Goal: Task Accomplishment & Management: Manage account settings

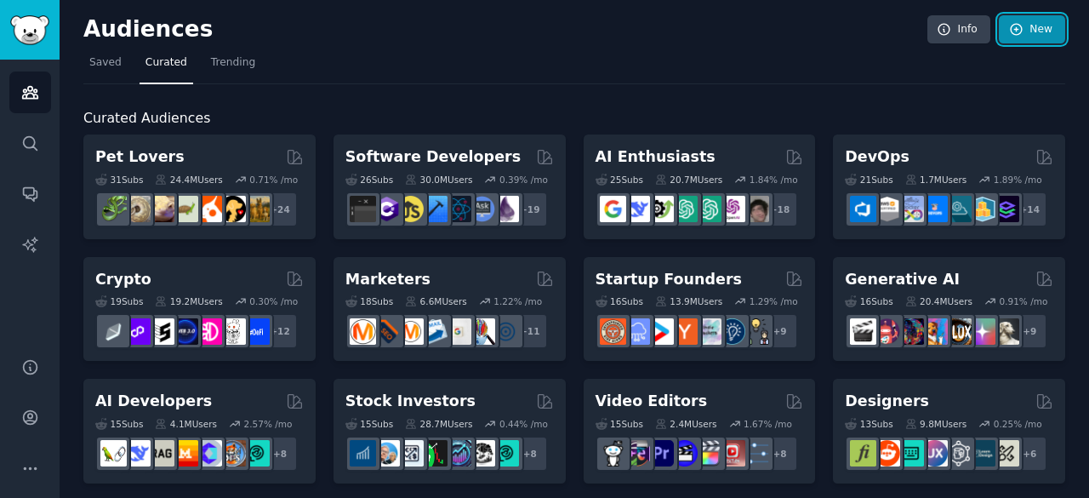
click at [1024, 30] on link "New" at bounding box center [1032, 29] width 66 height 29
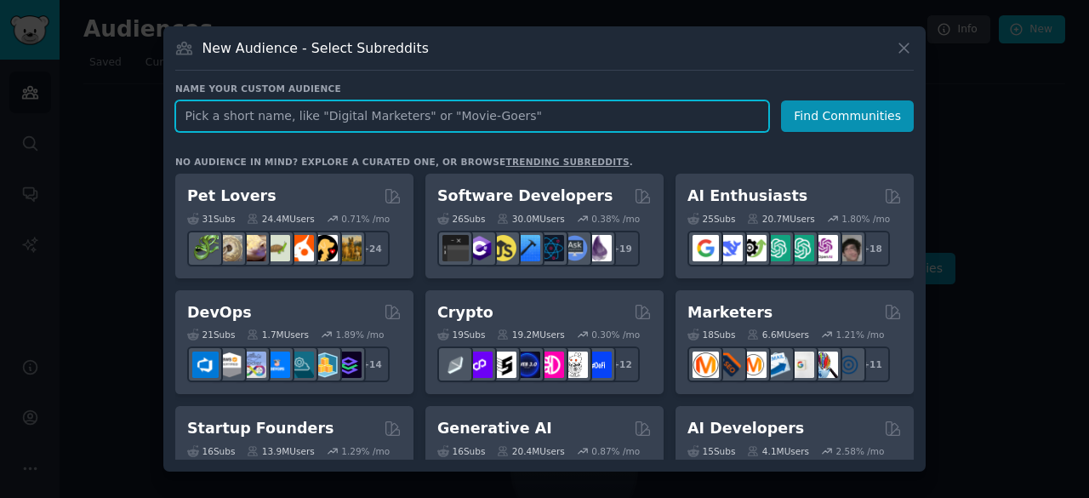
click at [675, 115] on input "text" at bounding box center [472, 115] width 594 height 31
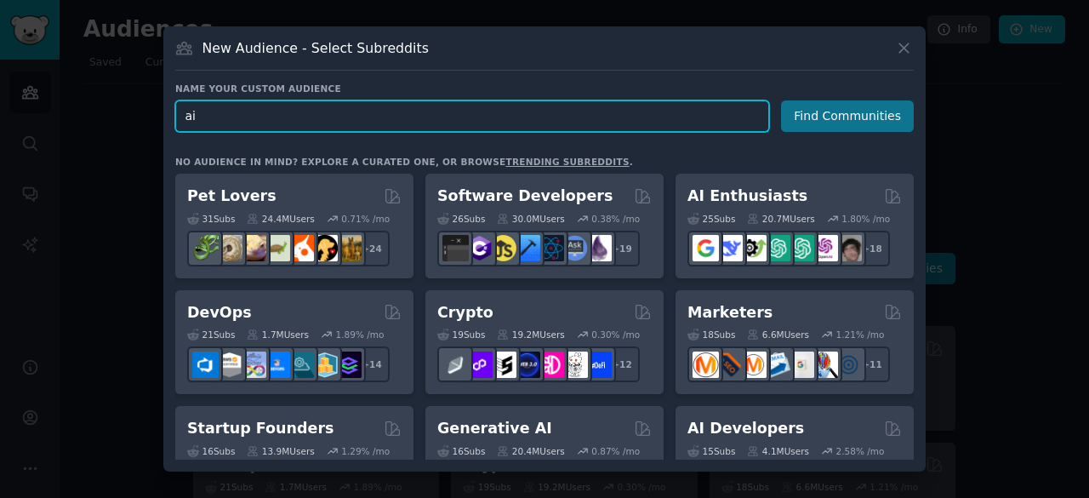
type input "ai"
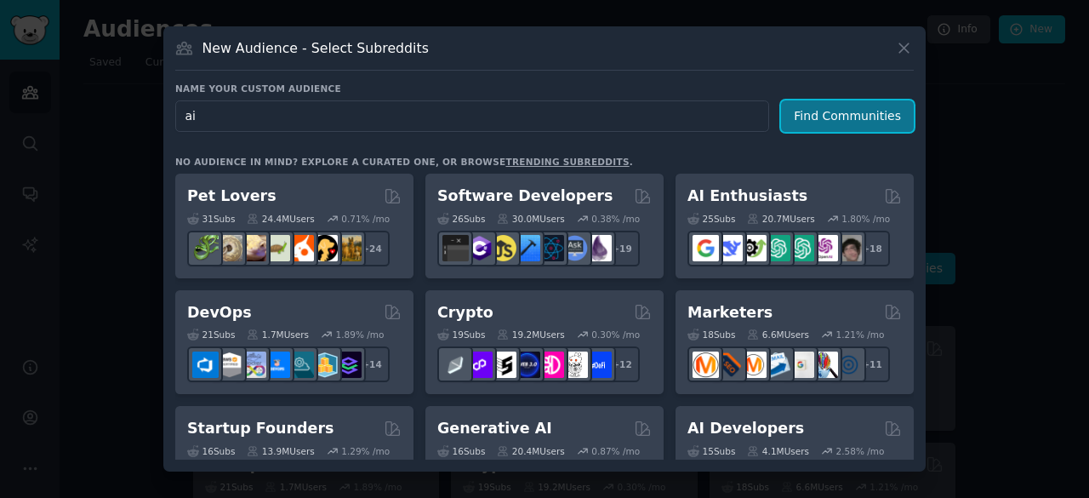
click at [828, 116] on button "Find Communities" at bounding box center [847, 115] width 133 height 31
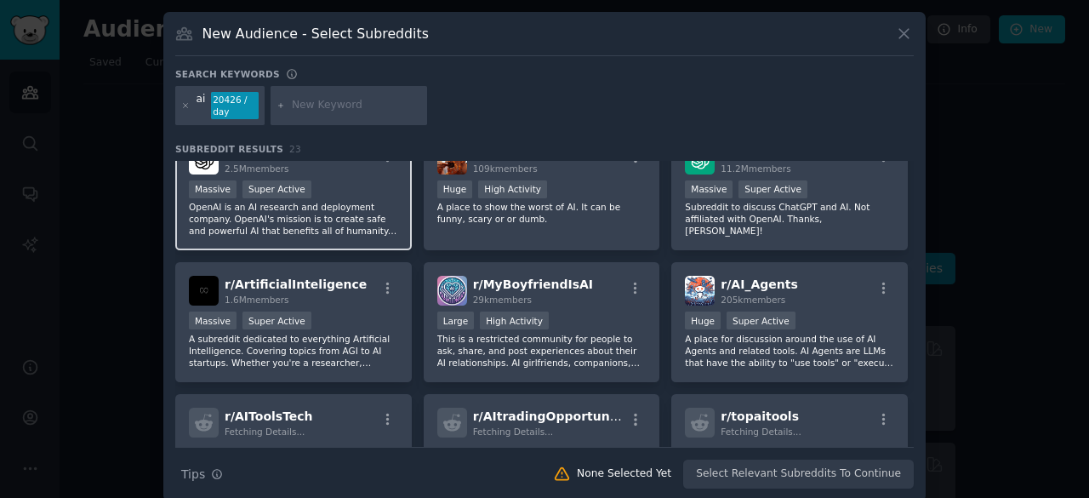
scroll to position [293, 0]
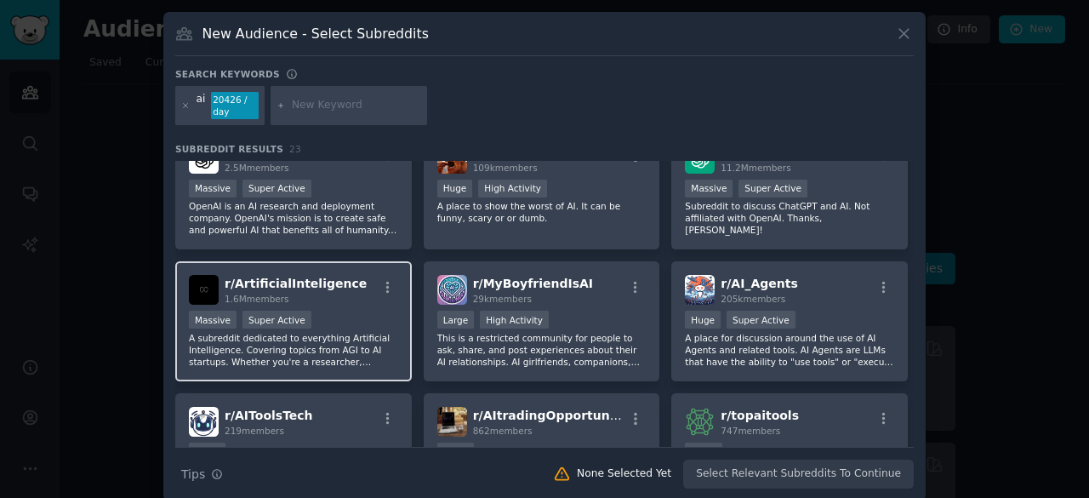
click at [358, 316] on div "Massive Super Active" at bounding box center [293, 320] width 209 height 21
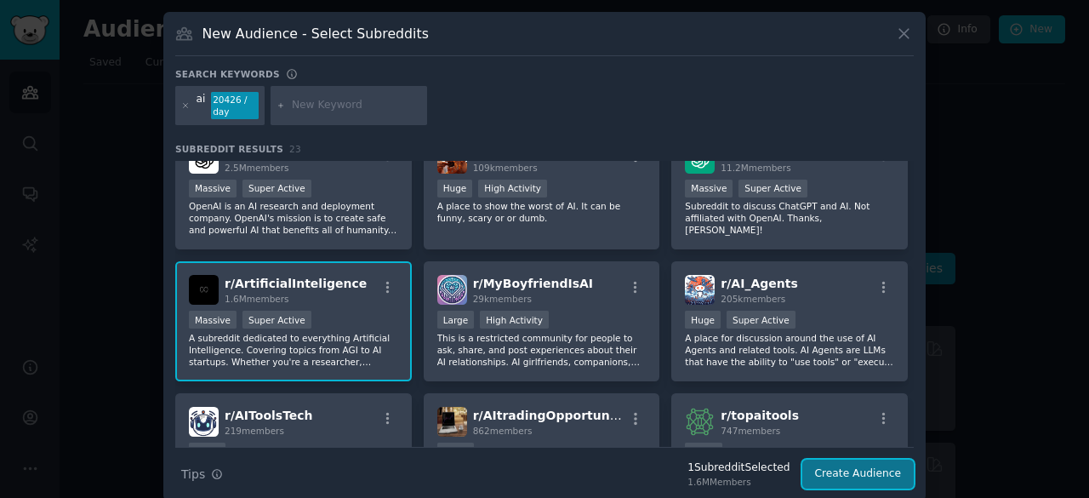
click at [845, 473] on button "Create Audience" at bounding box center [858, 473] width 112 height 29
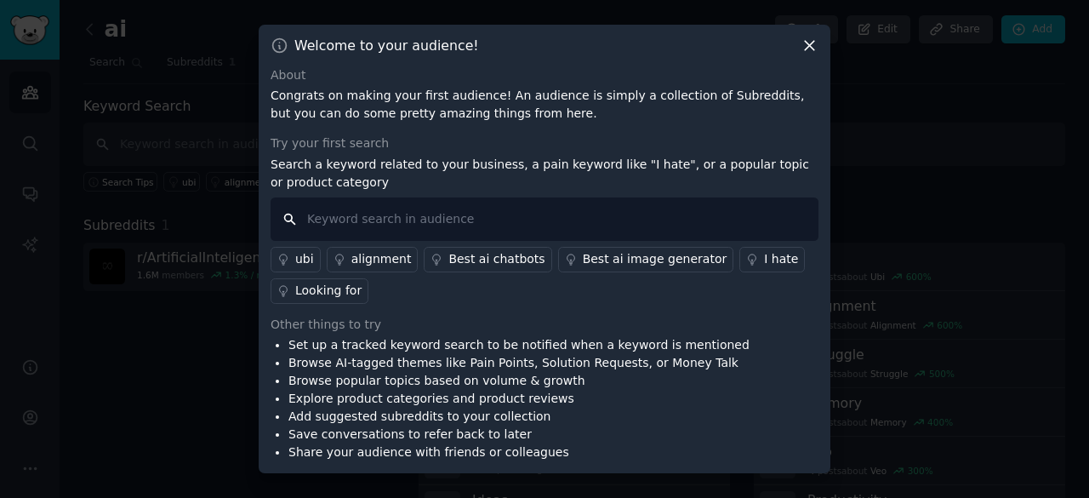
click at [525, 218] on input "text" at bounding box center [544, 218] width 548 height 43
type input "A"
type input "Ai"
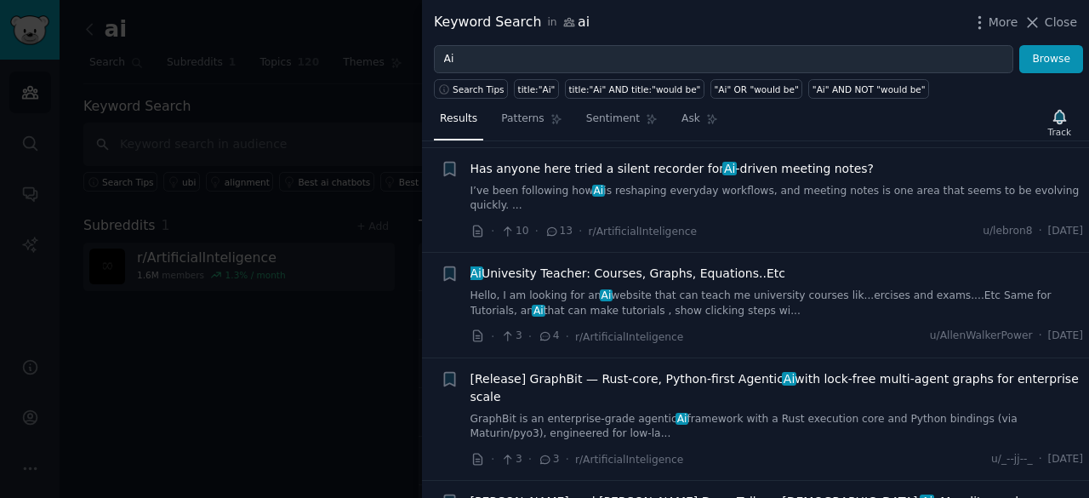
scroll to position [1162, 0]
click at [1033, 18] on icon at bounding box center [1032, 23] width 18 height 18
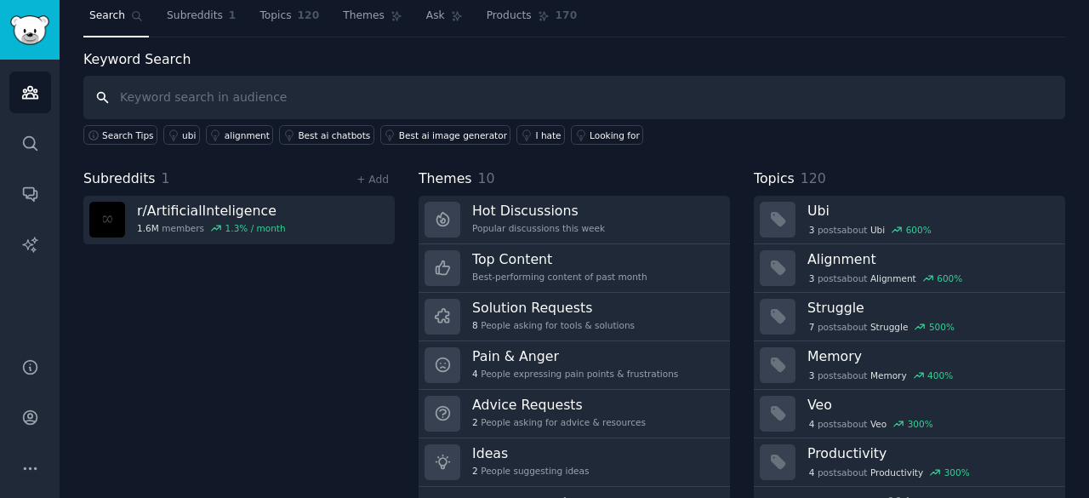
scroll to position [48, 0]
click at [379, 175] on link "+ Add" at bounding box center [372, 179] width 32 height 12
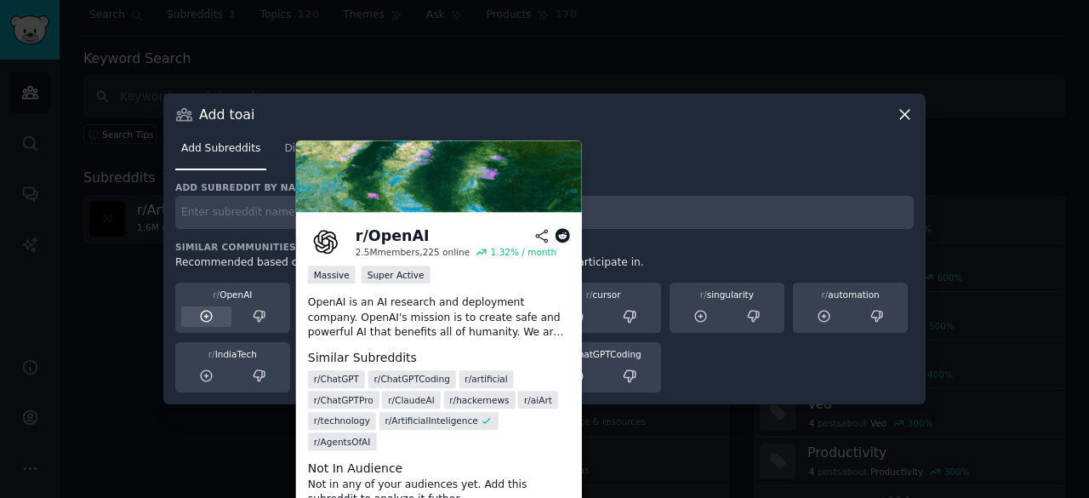
click at [201, 319] on icon at bounding box center [206, 315] width 11 height 11
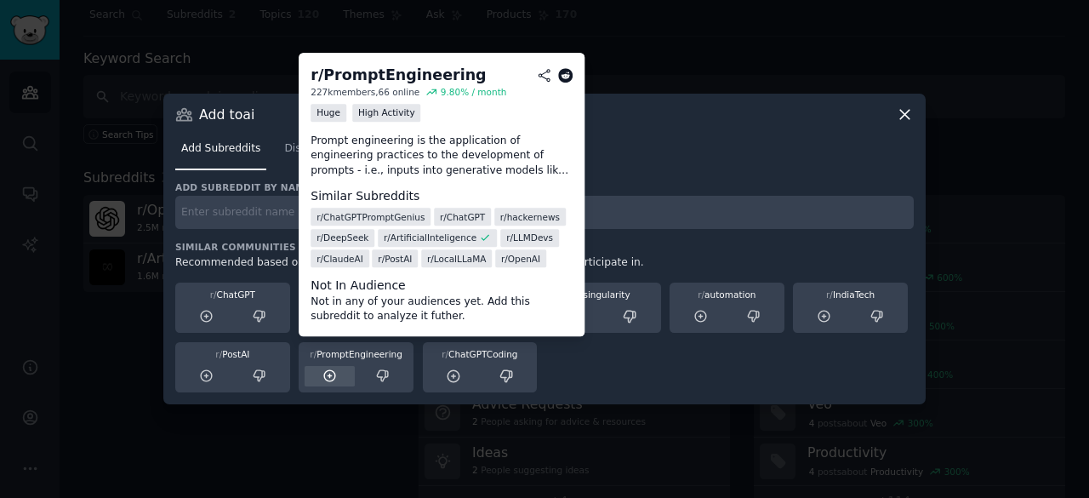
click at [330, 374] on icon at bounding box center [329, 375] width 11 height 11
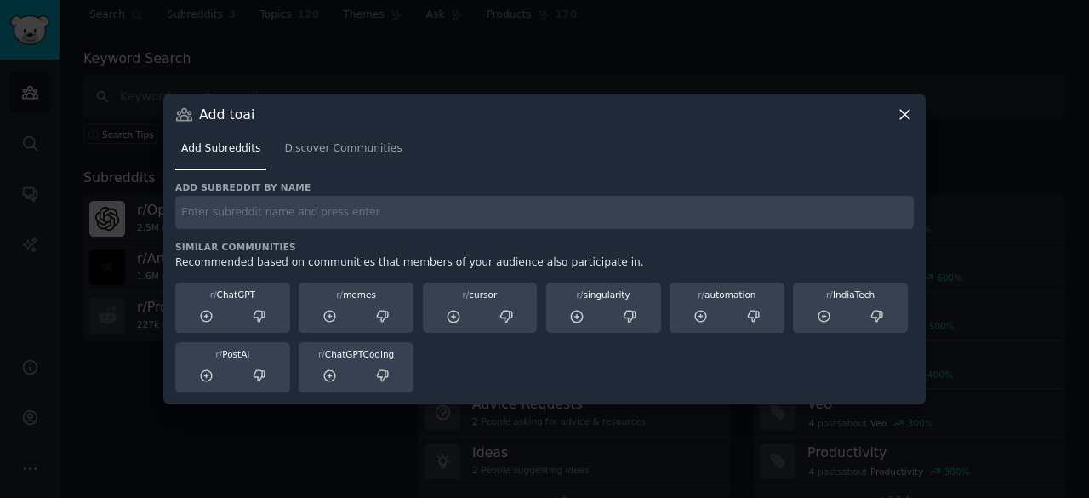
click at [679, 219] on input "text" at bounding box center [544, 212] width 738 height 33
click at [349, 154] on span "Discover Communities" at bounding box center [342, 148] width 117 height 15
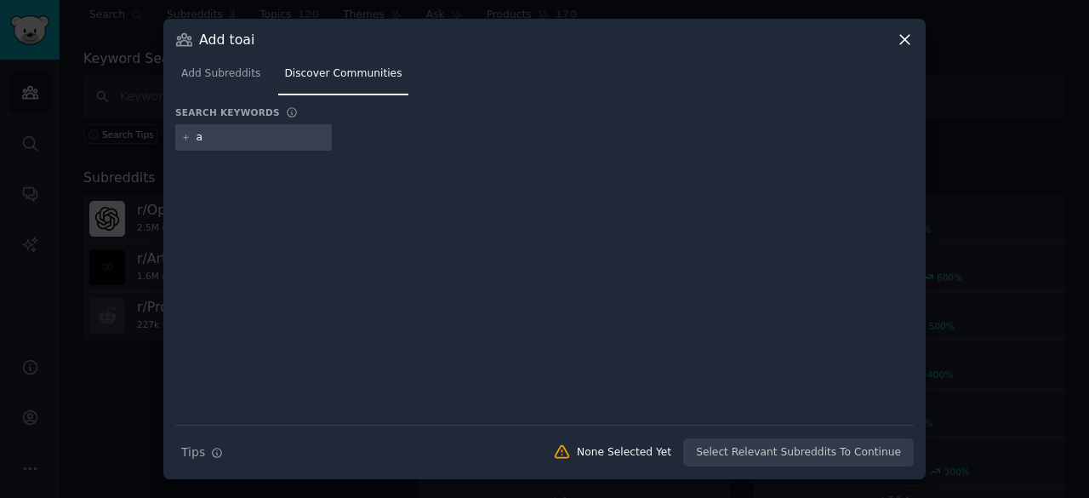
type input "ai"
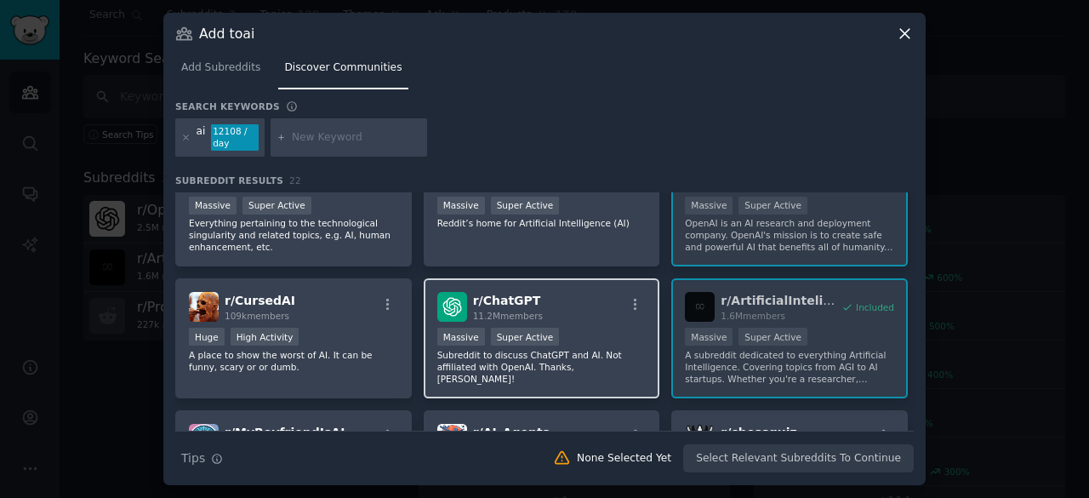
scroll to position [124, 0]
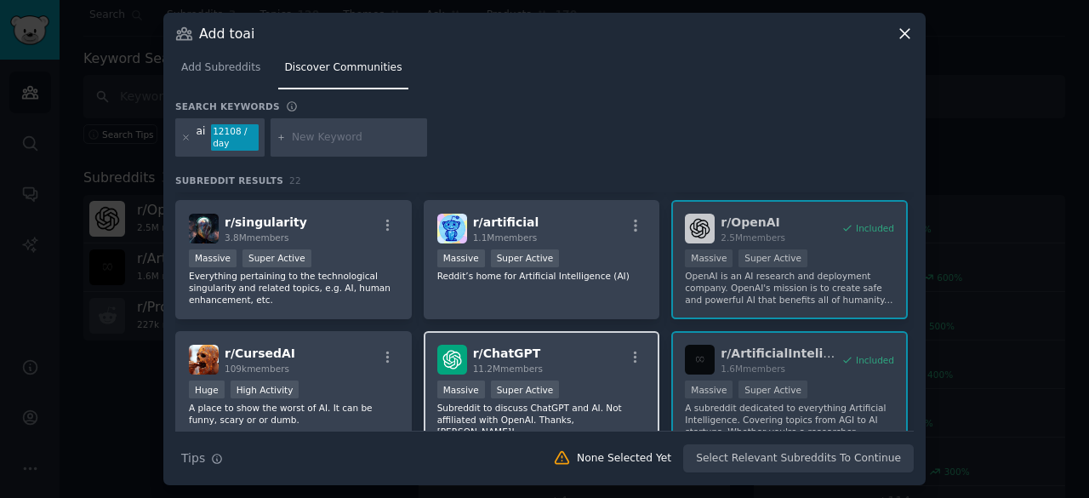
click at [580, 353] on div "r/ ChatGPT 11.2M members" at bounding box center [541, 359] width 209 height 30
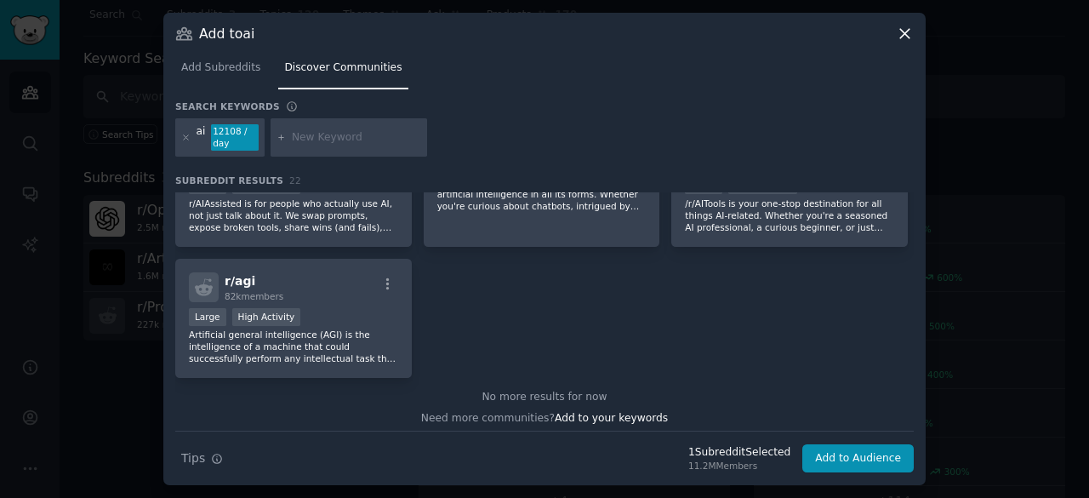
scroll to position [861, 0]
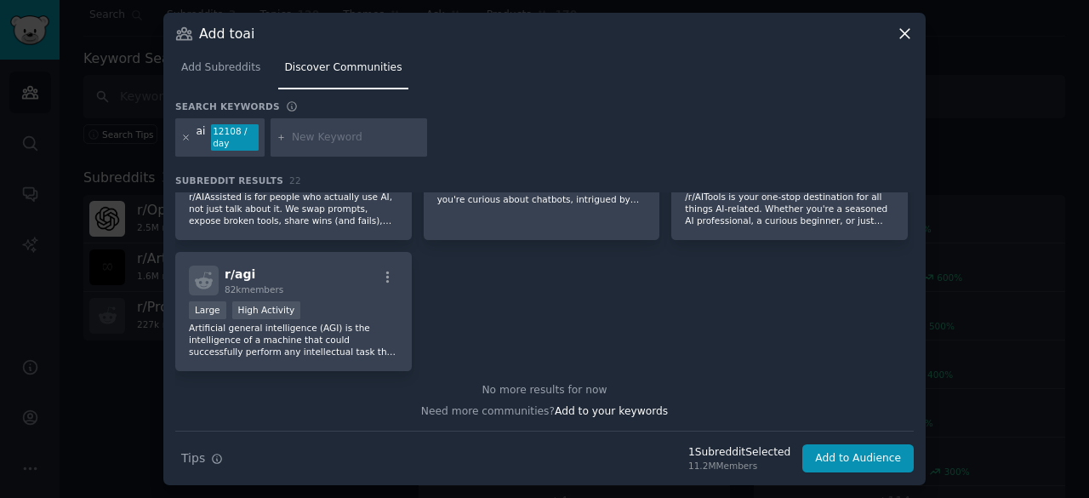
click at [187, 139] on icon at bounding box center [186, 137] width 4 height 4
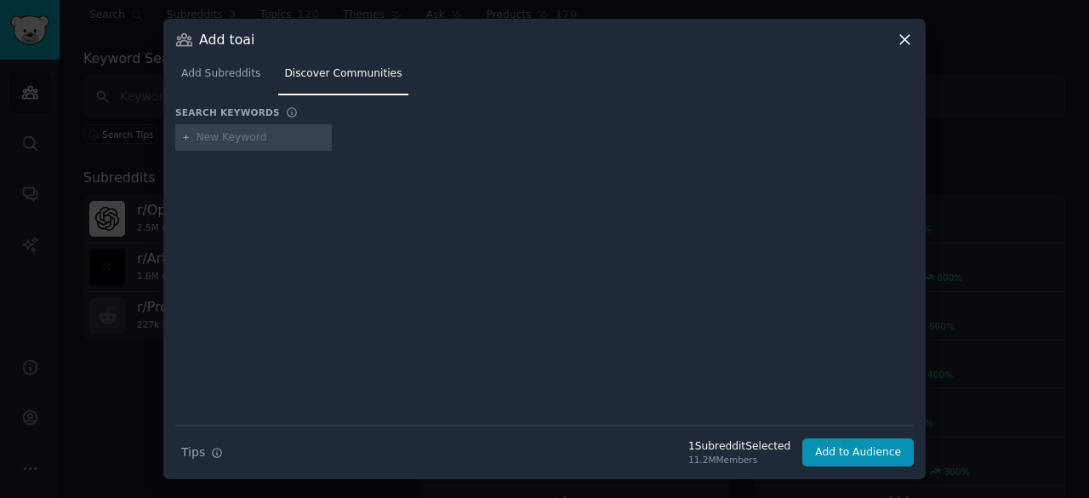
click at [217, 137] on input "text" at bounding box center [260, 137] width 129 height 15
click at [236, 137] on input "ai tool" at bounding box center [260, 137] width 129 height 15
type input "ai tools"
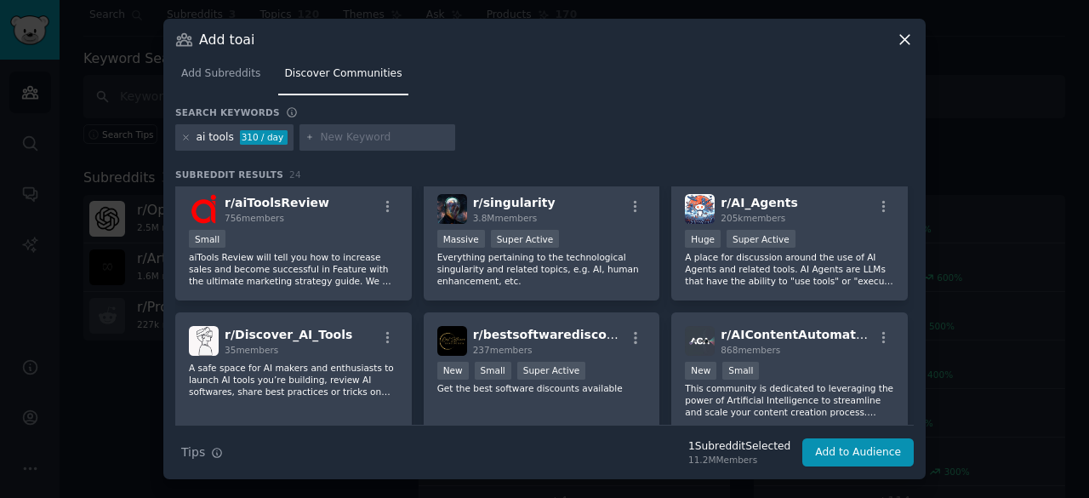
scroll to position [301, 0]
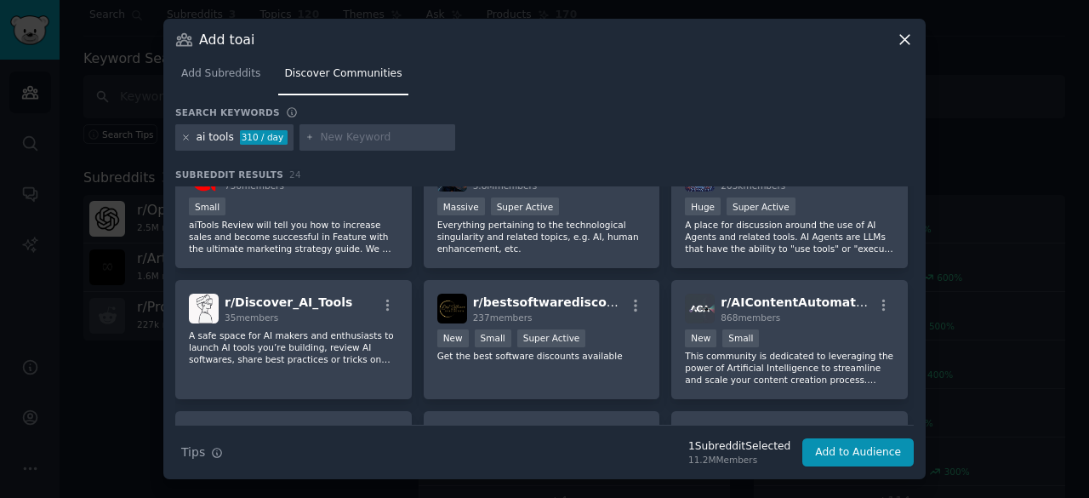
click at [186, 138] on icon at bounding box center [186, 137] width 4 height 4
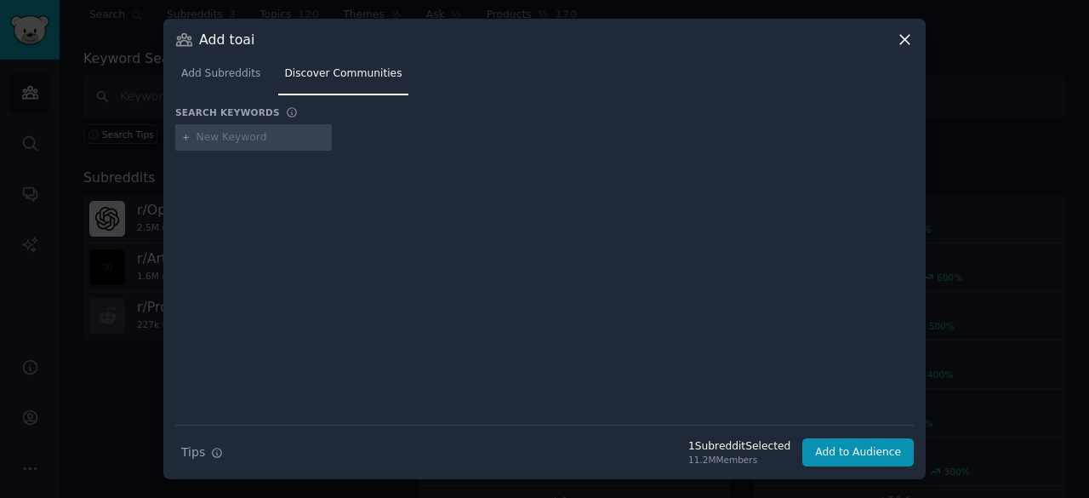
click at [203, 138] on input "text" at bounding box center [260, 137] width 129 height 15
paste input "r/Futurology"
type input "r/Futurology"
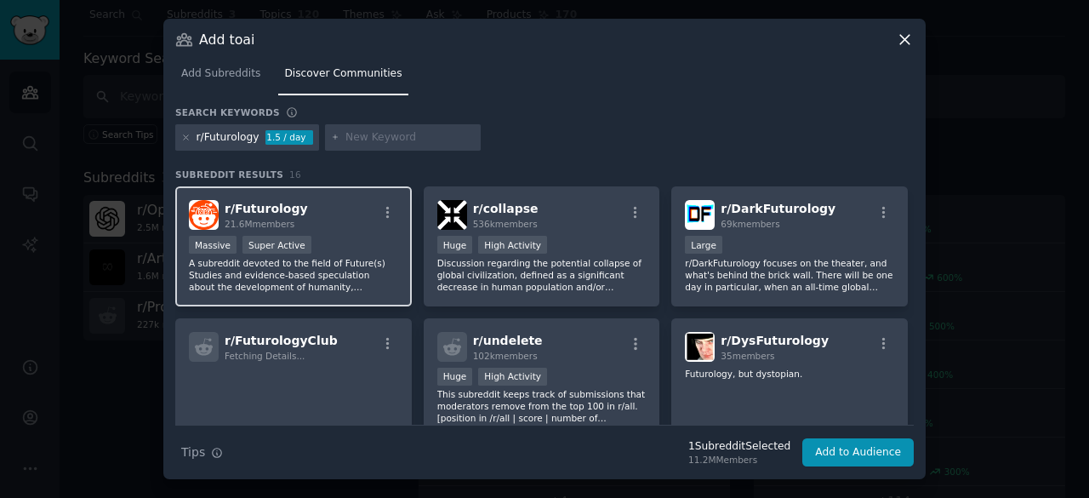
click at [325, 220] on div "r/ Futurology 21.6M members" at bounding box center [293, 215] width 209 height 30
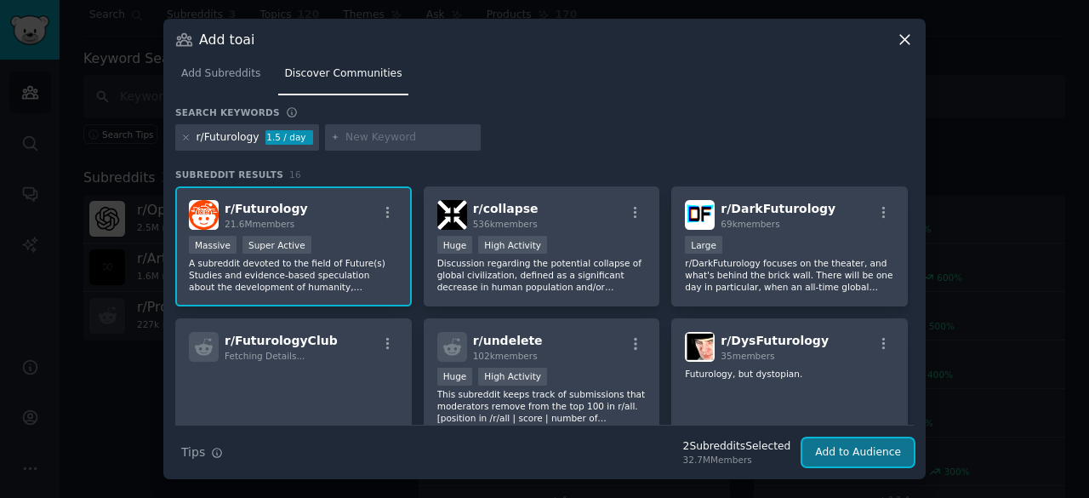
click at [846, 451] on button "Add to Audience" at bounding box center [857, 452] width 111 height 29
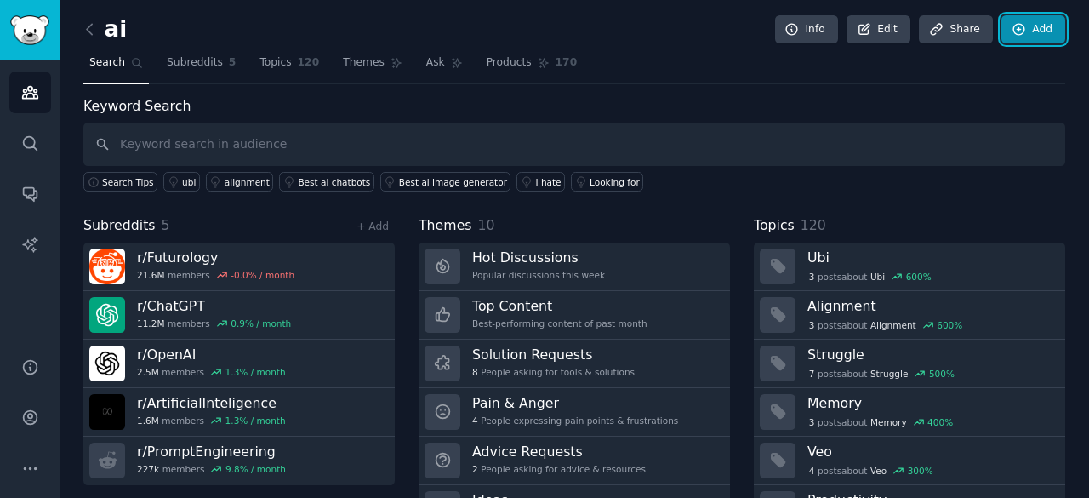
click at [1029, 34] on link "Add" at bounding box center [1033, 29] width 64 height 29
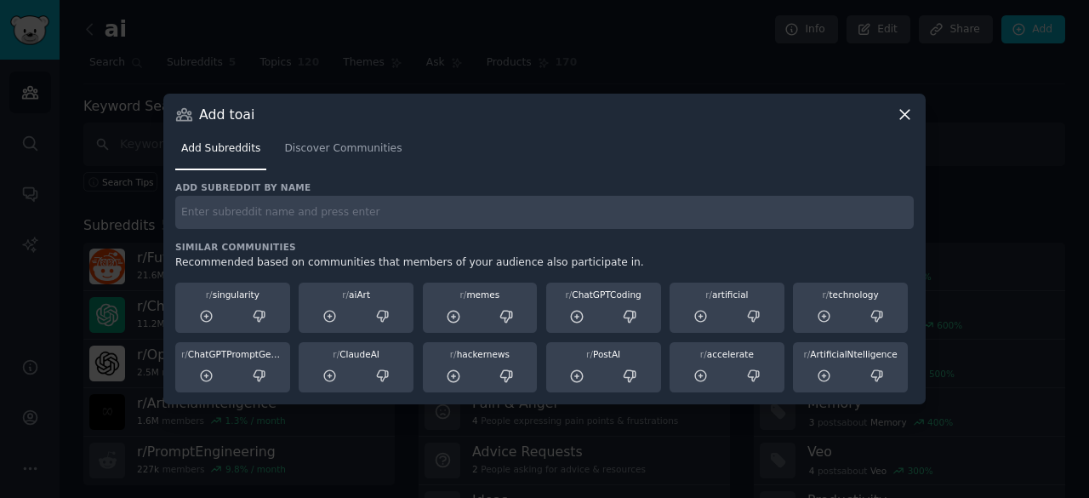
click at [574, 234] on div "Add subreddit by name Similar Communities Recommended based on communities that…" at bounding box center [544, 287] width 738 height 212
click at [578, 213] on input "text" at bounding box center [544, 212] width 738 height 33
paste input "r/Entrepreneur"
type input "r/Entrepreneur"
click at [355, 146] on span "Discover Communities" at bounding box center [342, 148] width 117 height 15
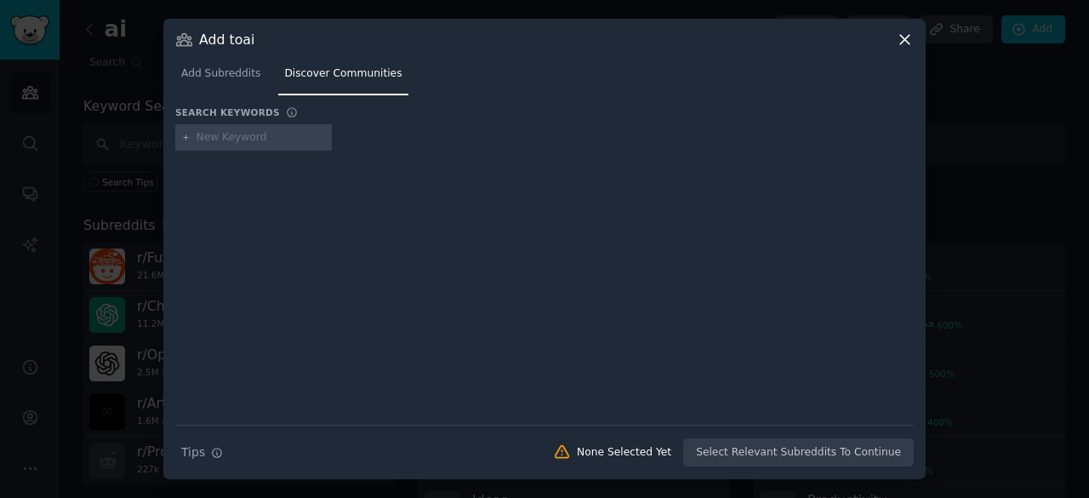
type input "r/Entrepreneur"
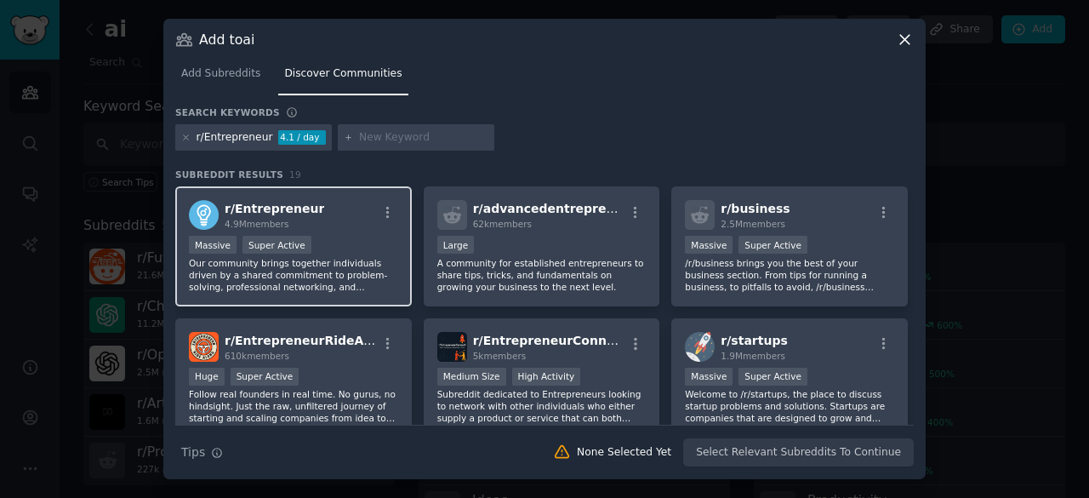
click at [352, 227] on div "r/ Entrepreneur 4.9M members" at bounding box center [293, 215] width 209 height 30
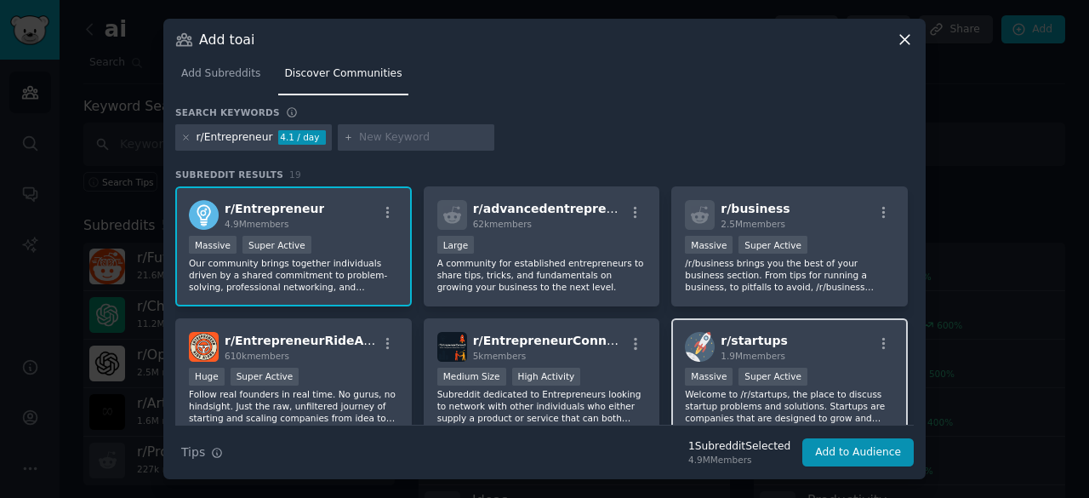
click at [809, 363] on div "r/ startups 1.9M members Massive Super Active Welcome to /r/startups, the place…" at bounding box center [789, 378] width 236 height 120
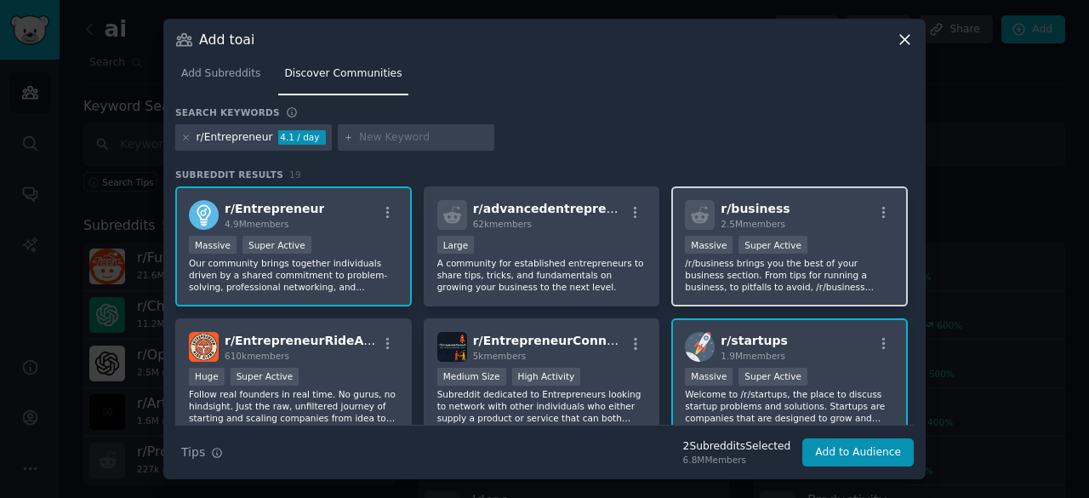
click at [834, 239] on div "Massive Super Active" at bounding box center [789, 246] width 209 height 21
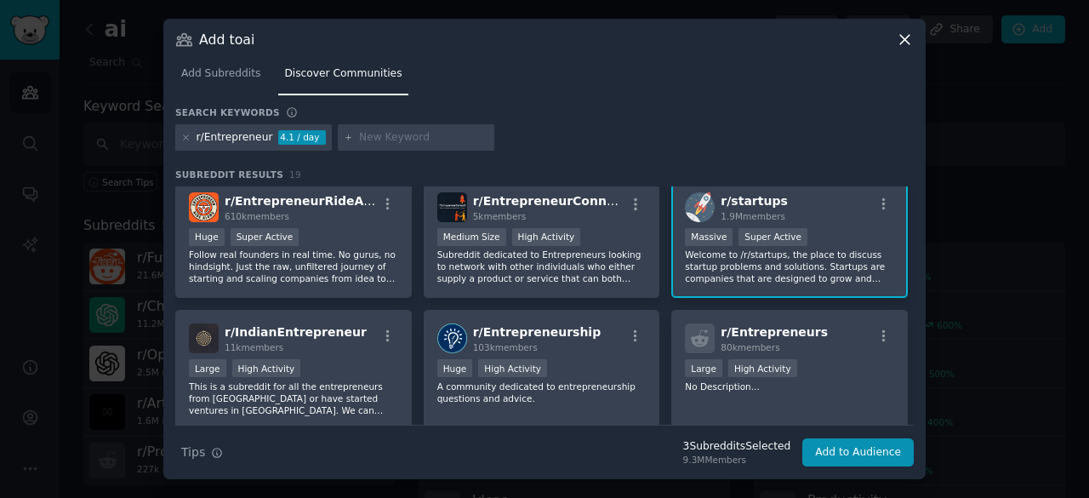
scroll to position [157, 0]
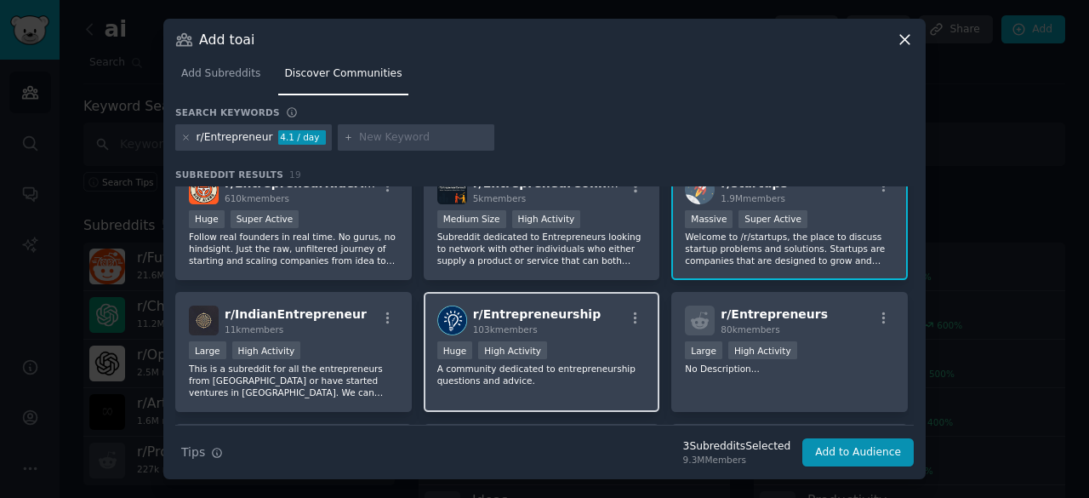
click at [600, 348] on div "Huge High Activity" at bounding box center [541, 351] width 209 height 21
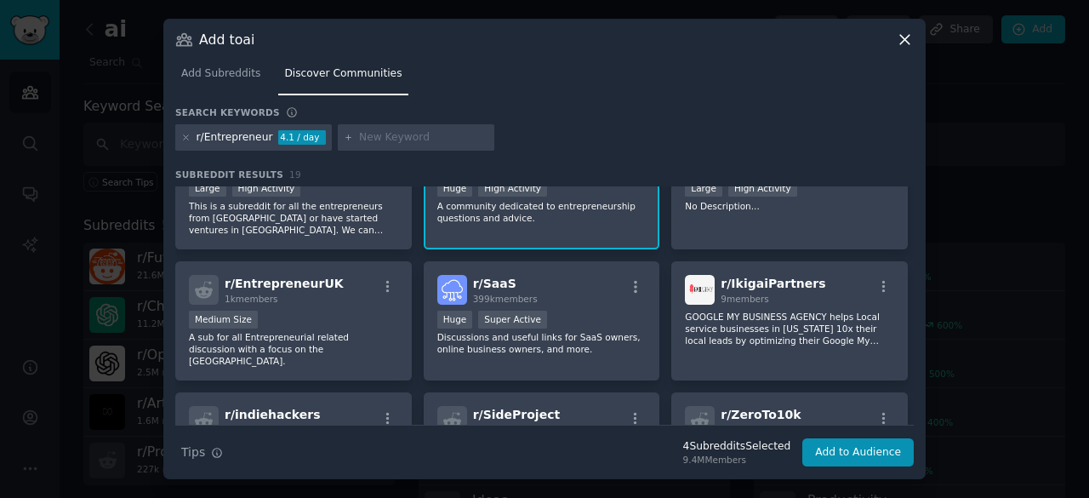
scroll to position [321, 0]
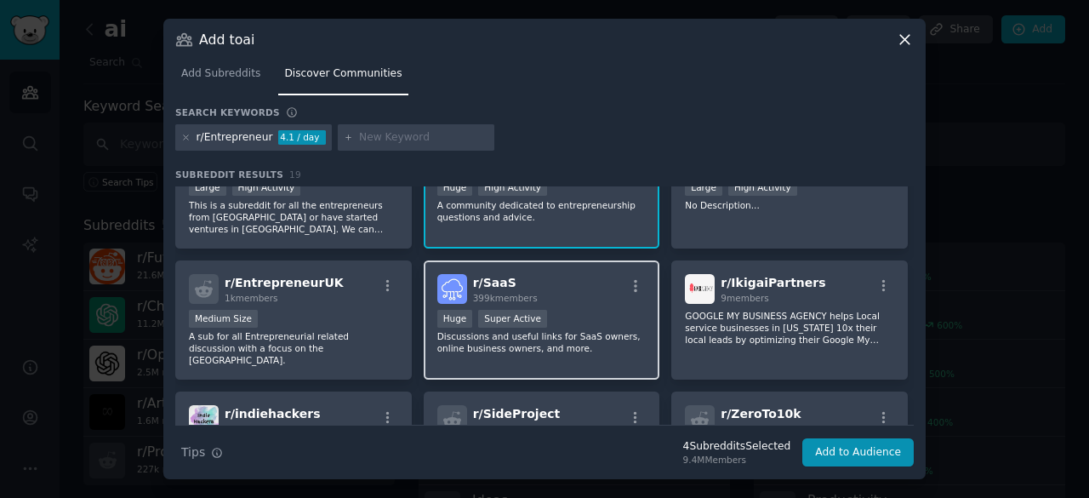
click at [602, 310] on div "Huge Super Active" at bounding box center [541, 320] width 209 height 21
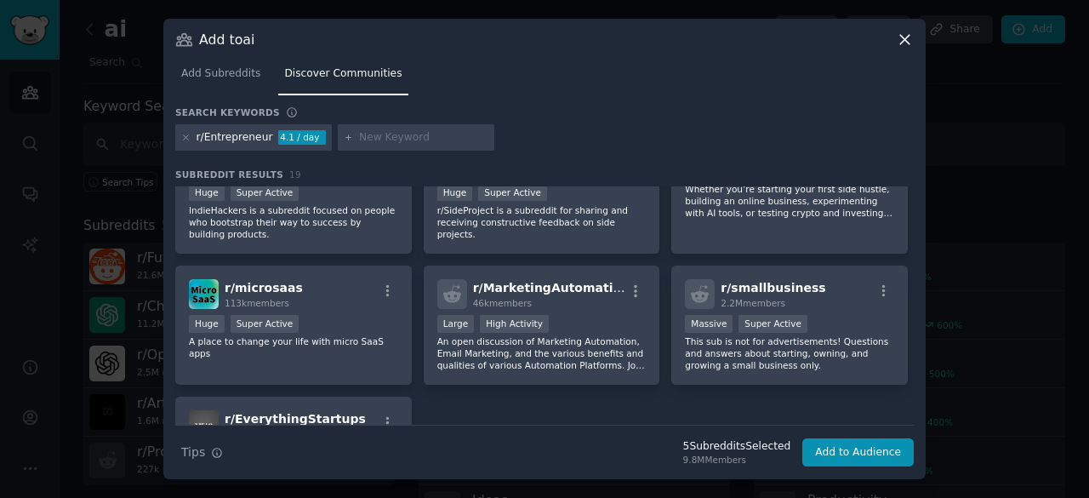
scroll to position [579, 0]
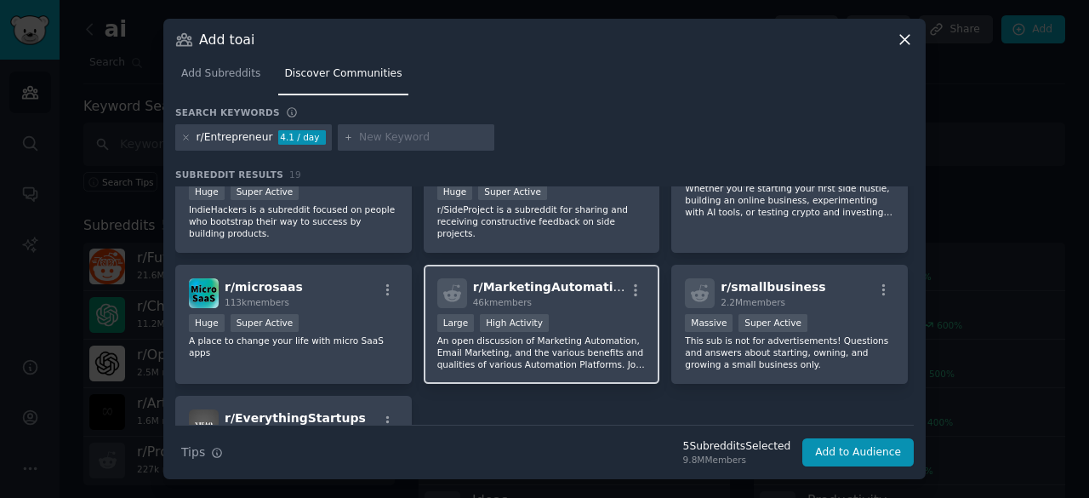
click at [601, 287] on div "r/ MarketingAutomation 46k members Large High Activity An open discussion of Ma…" at bounding box center [542, 325] width 236 height 120
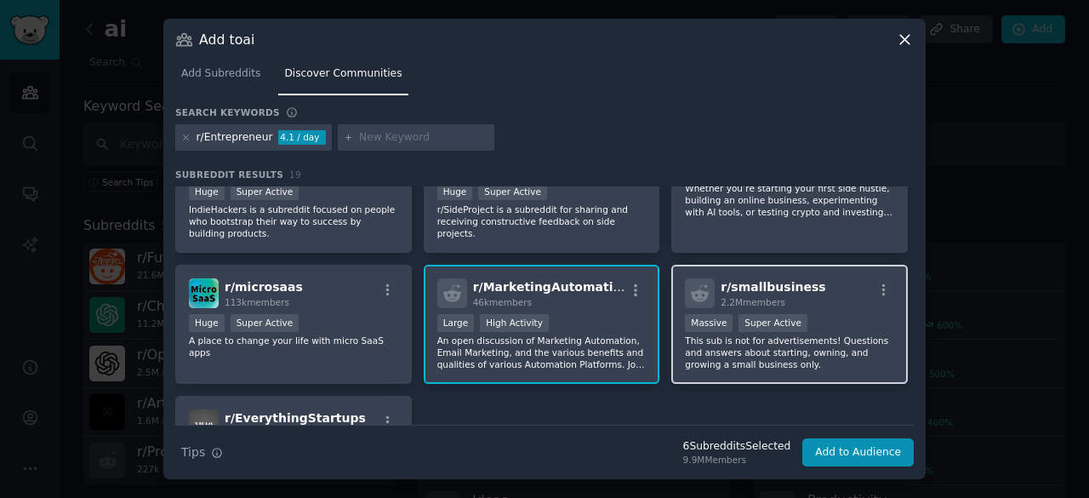
click at [832, 314] on div ">= 95th percentile for submissions / day Massive Super Active" at bounding box center [789, 324] width 209 height 21
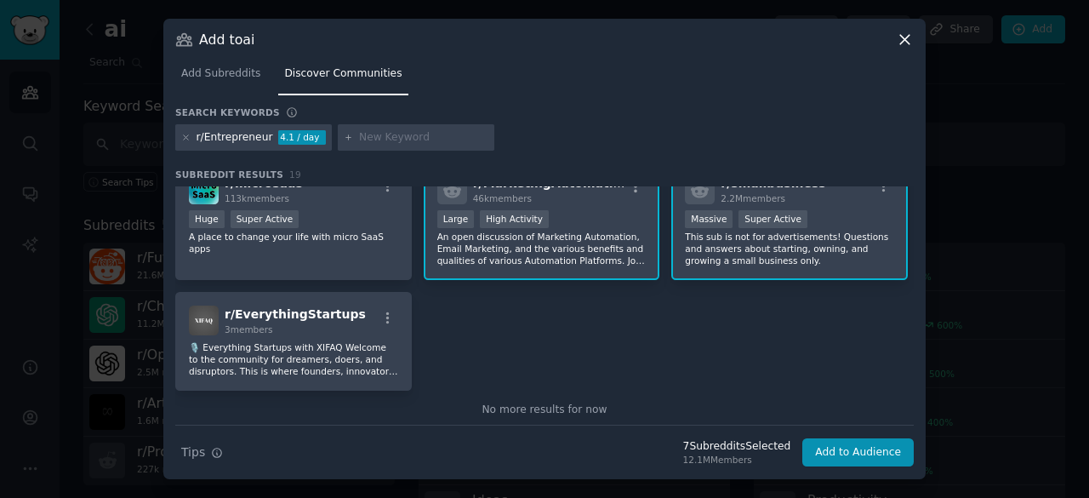
scroll to position [685, 0]
click at [849, 453] on button "Add to Audience" at bounding box center [857, 452] width 111 height 29
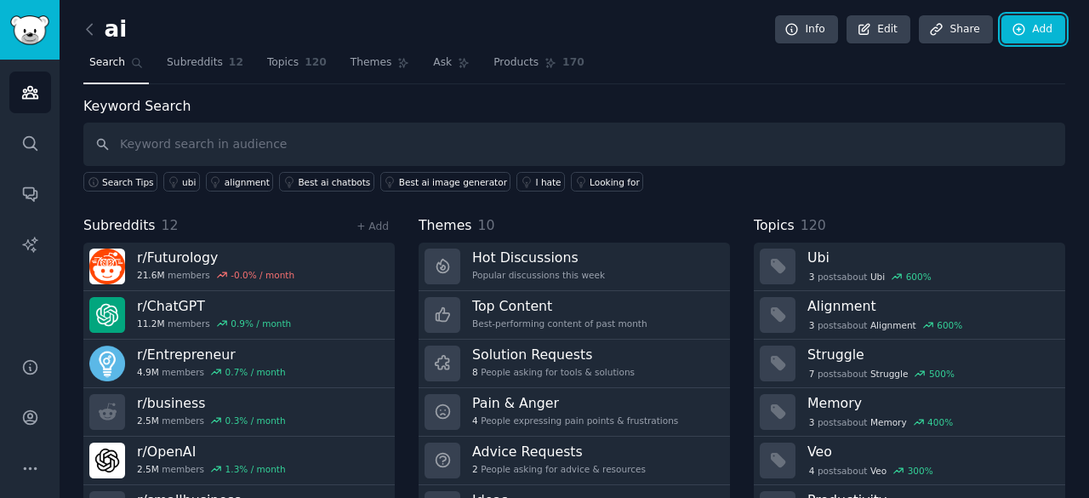
scroll to position [85, 0]
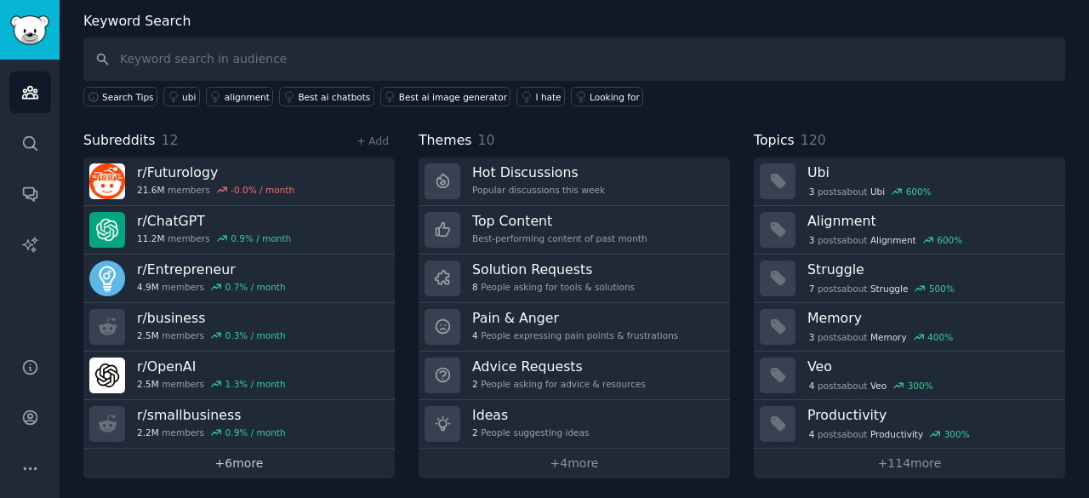
click at [252, 462] on link "+ 6 more" at bounding box center [238, 463] width 311 height 30
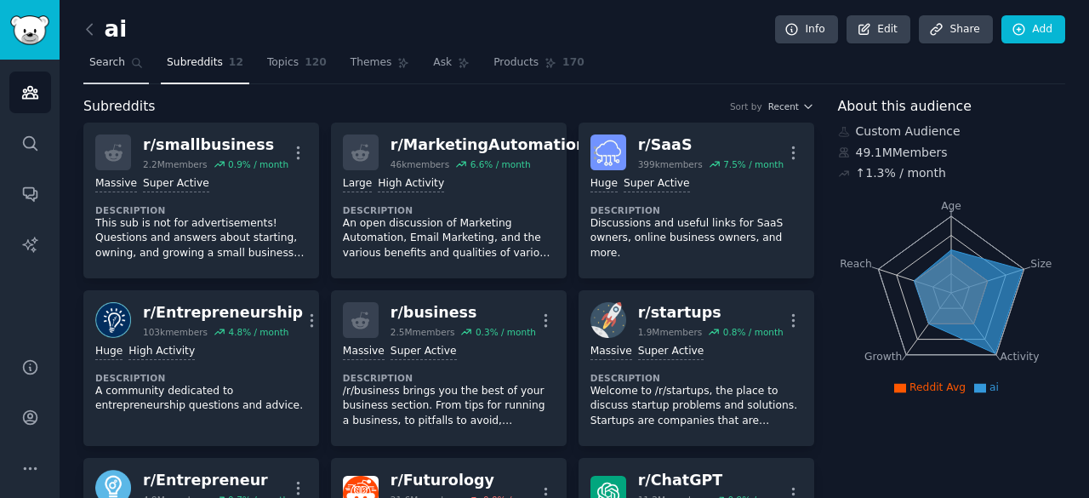
click at [109, 63] on span "Search" at bounding box center [107, 62] width 36 height 15
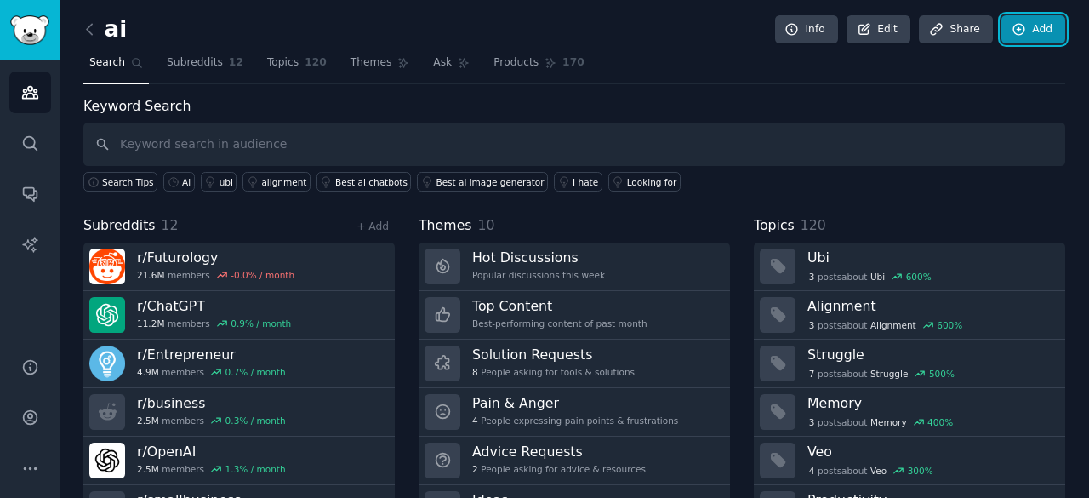
click at [1037, 26] on link "Add" at bounding box center [1033, 29] width 64 height 29
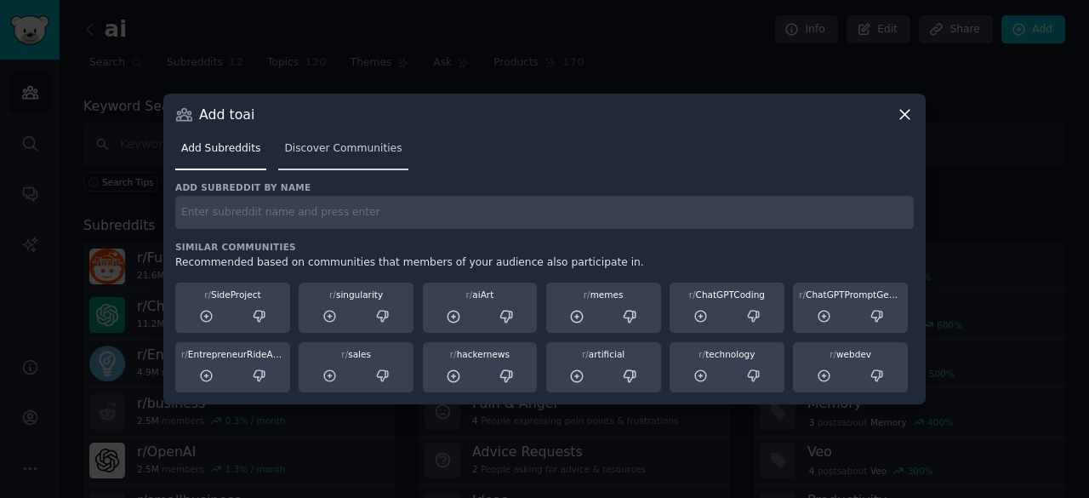
click at [374, 171] on div "Add Subreddits Discover Communities" at bounding box center [544, 152] width 738 height 58
click at [339, 153] on span "Discover Communities" at bounding box center [342, 148] width 117 height 15
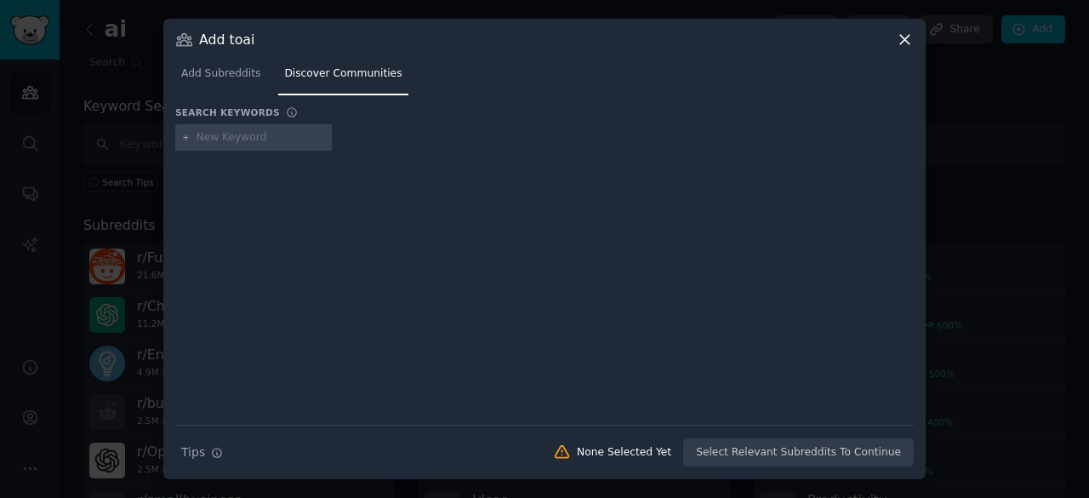
type input "r/AiChatGPT"
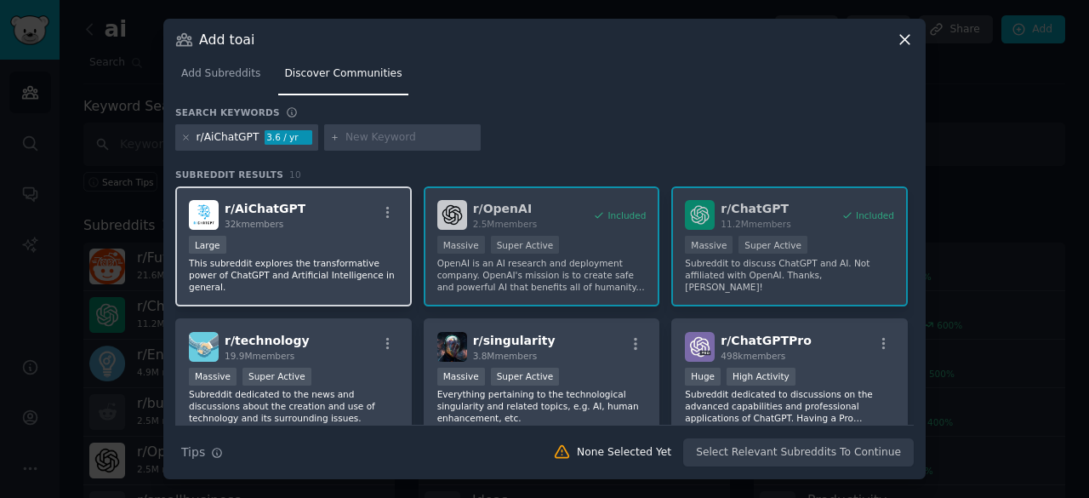
click at [319, 241] on div "Large" at bounding box center [293, 246] width 209 height 21
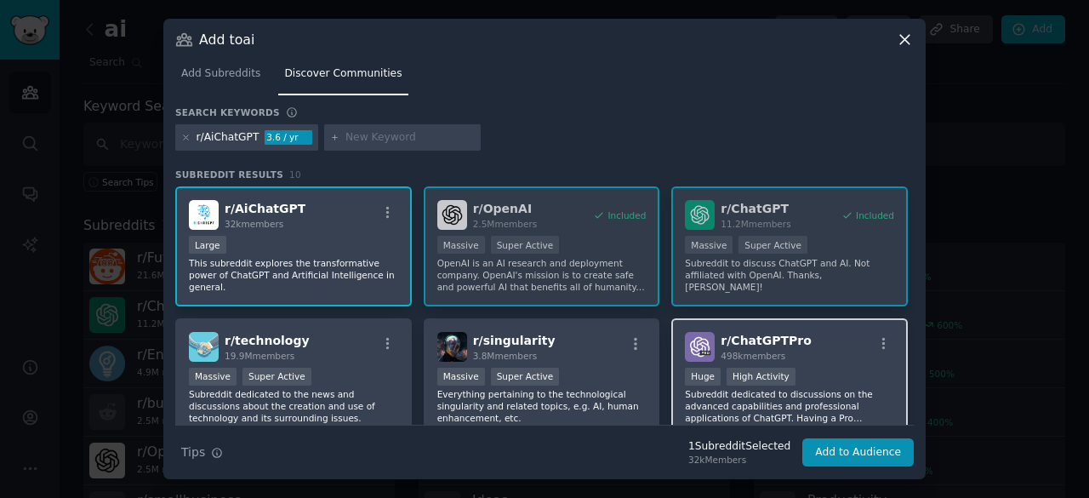
click at [834, 353] on div "r/ ChatGPTPro 498k members" at bounding box center [789, 347] width 209 height 30
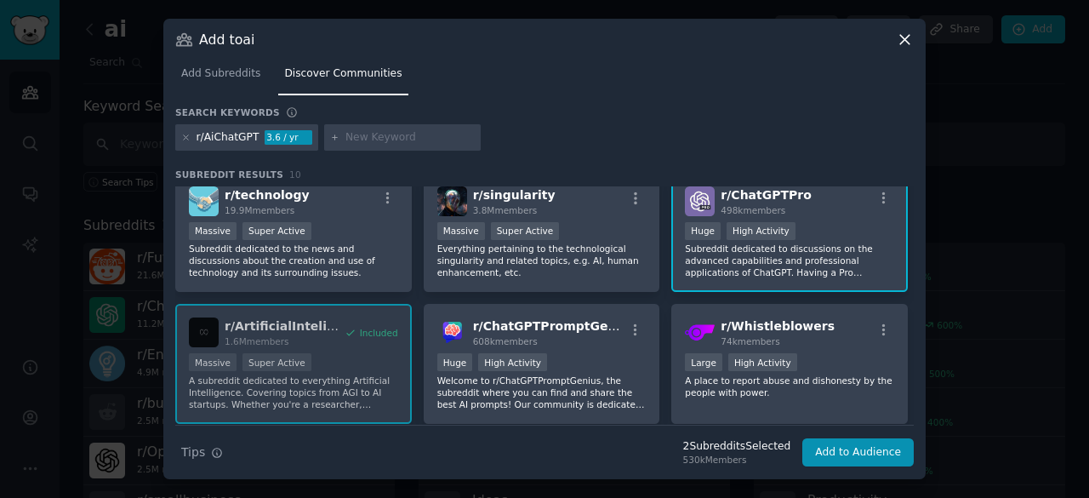
scroll to position [151, 0]
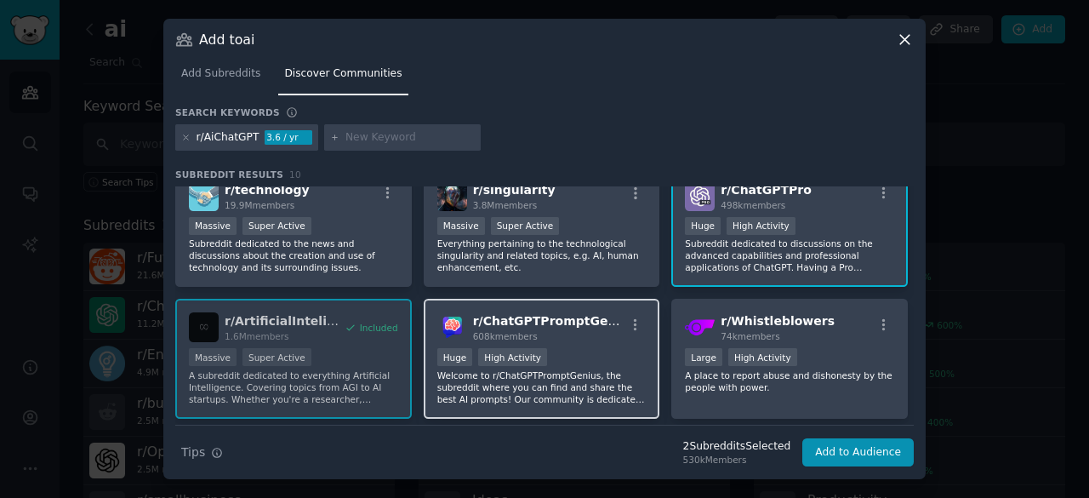
click at [587, 345] on div "r/ ChatGPTPromptGenius 608k members Huge High Activity Welcome to r/ChatGPTProm…" at bounding box center [542, 359] width 236 height 120
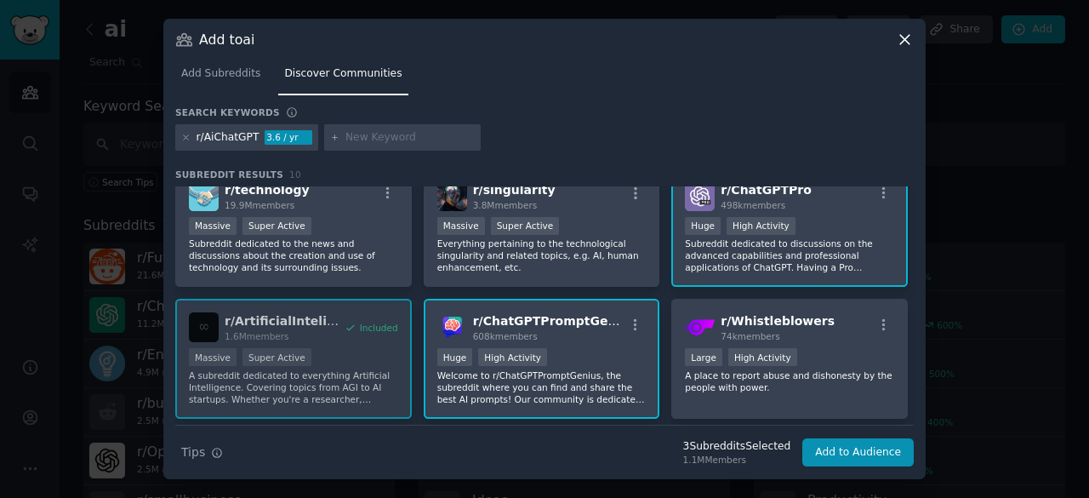
scroll to position [323, 0]
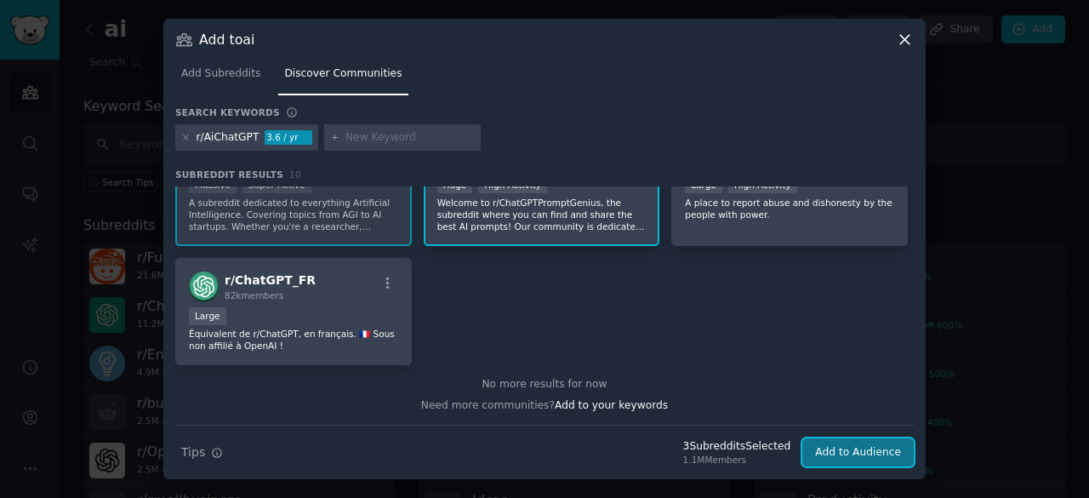
click at [845, 452] on button "Add to Audience" at bounding box center [857, 452] width 111 height 29
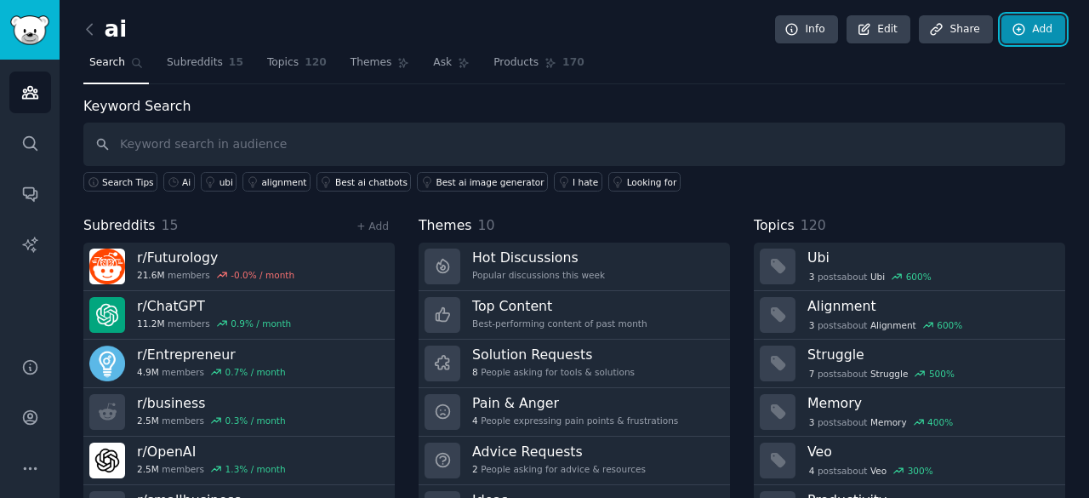
click at [1031, 30] on link "Add" at bounding box center [1033, 29] width 64 height 29
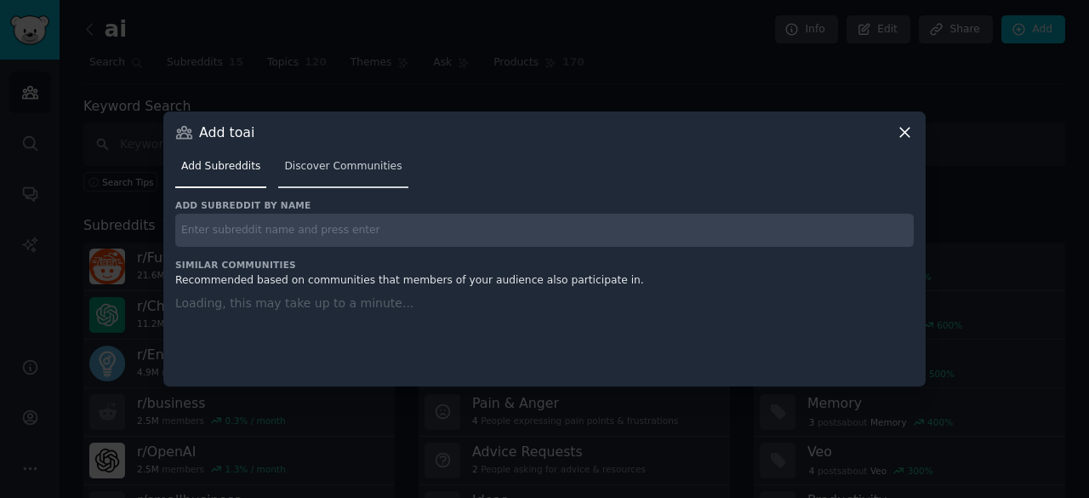
click at [367, 164] on link "Discover Communities" at bounding box center [342, 170] width 129 height 35
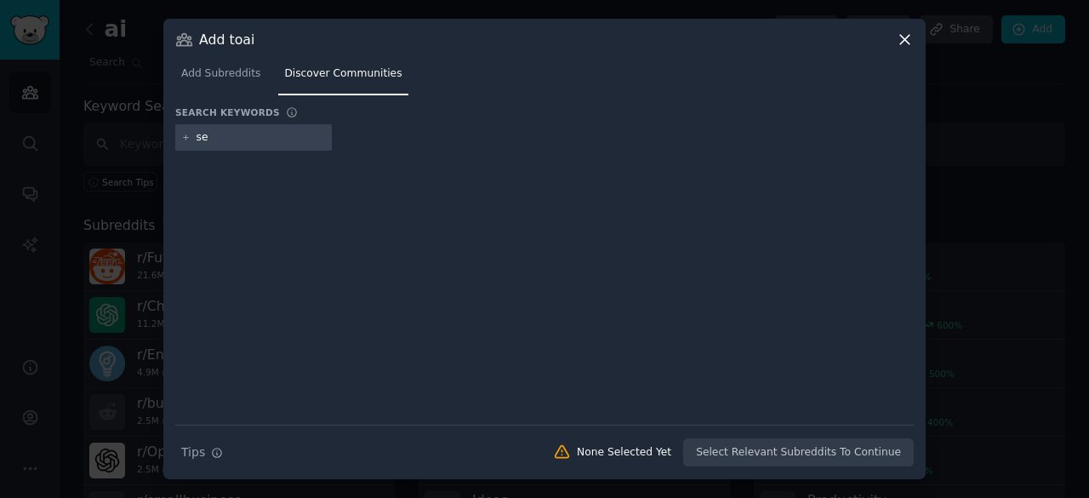
type input "seo"
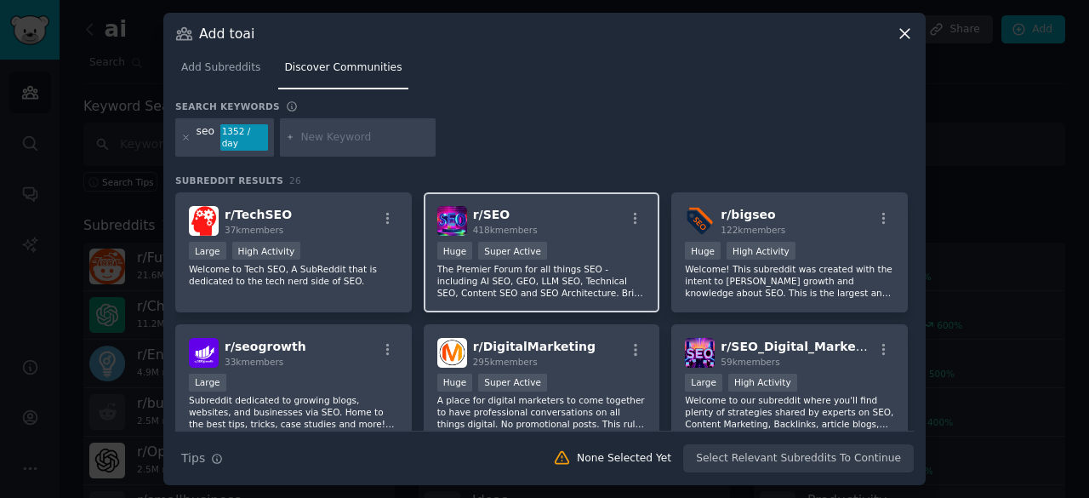
click at [589, 214] on div "r/ SEO 418k members" at bounding box center [541, 221] width 209 height 30
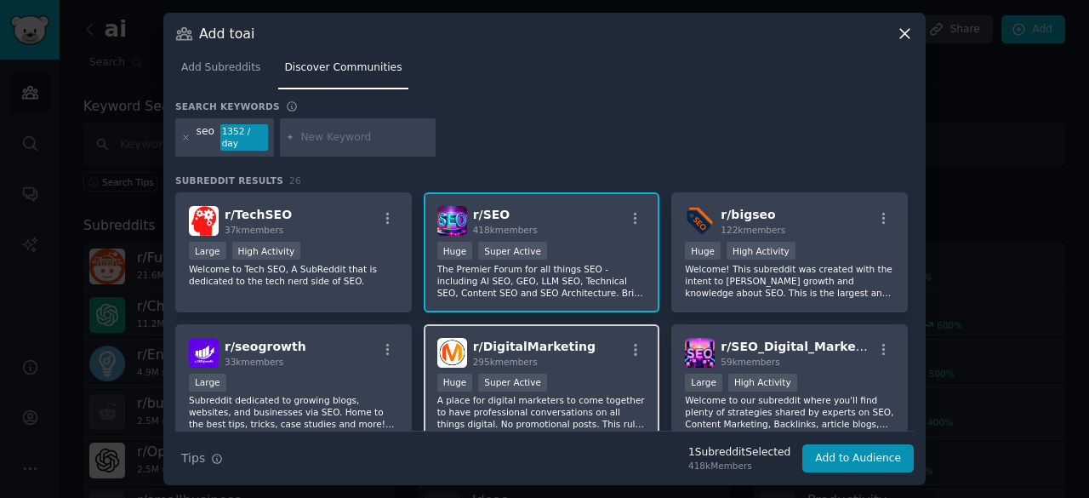
click at [582, 360] on div "r/ DigitalMarketing 295k members" at bounding box center [541, 353] width 209 height 30
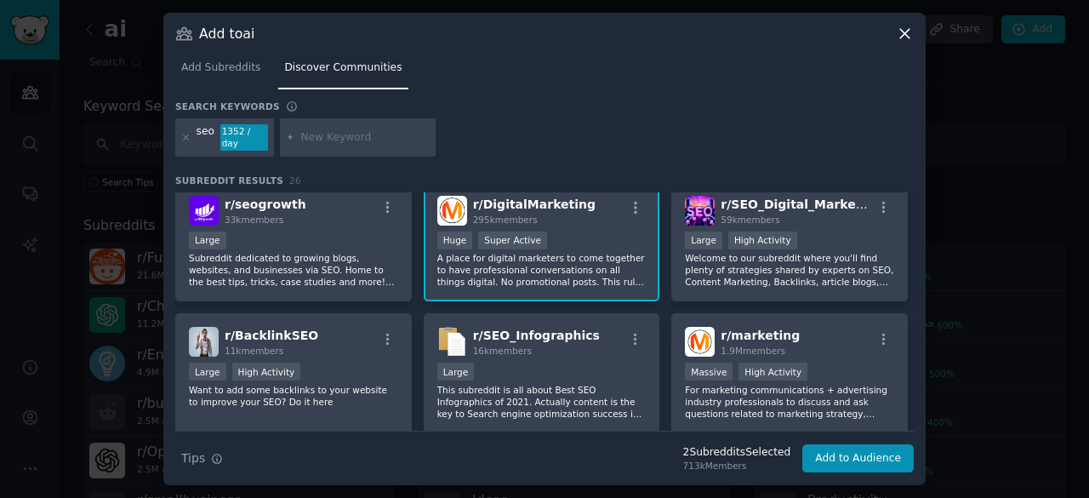
scroll to position [144, 0]
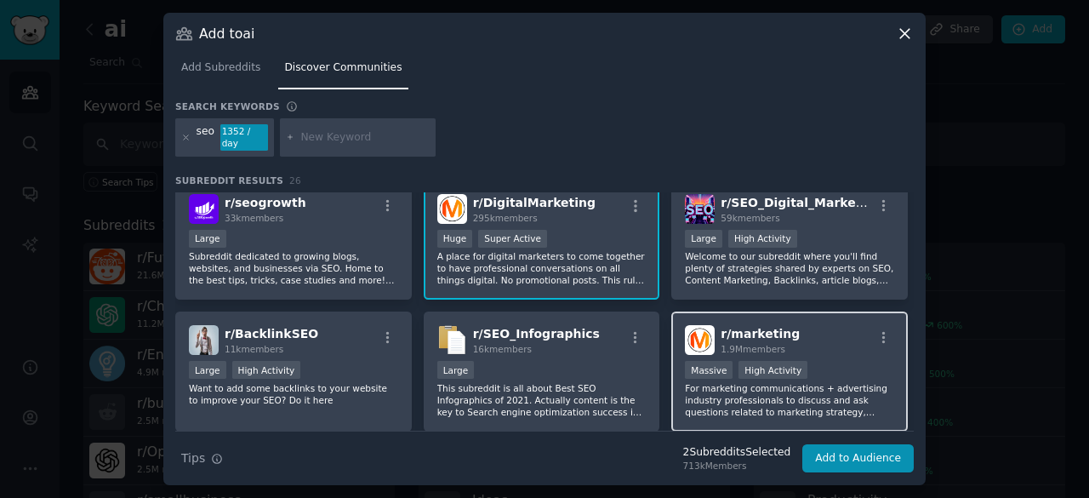
click at [802, 336] on div "r/ marketing 1.9M members" at bounding box center [789, 340] width 209 height 30
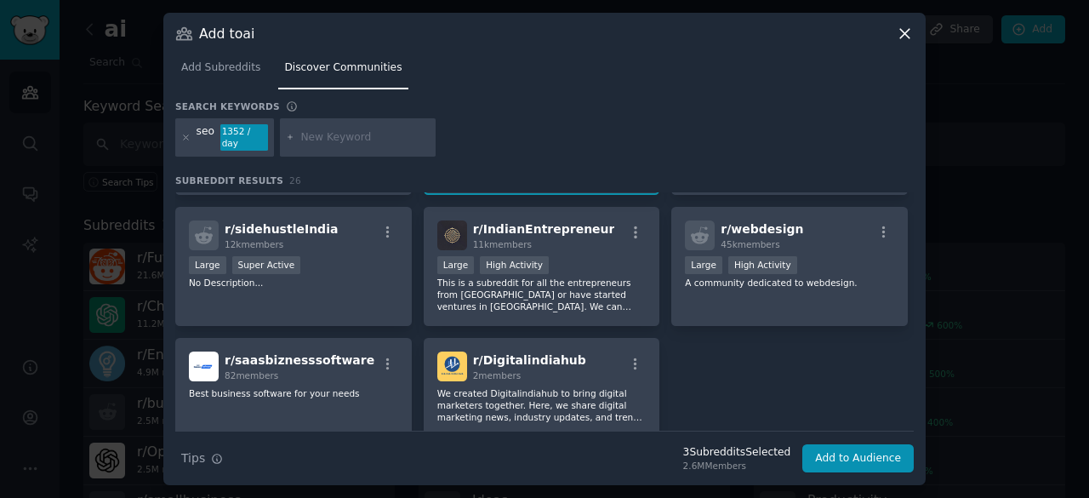
scroll to position [950, 0]
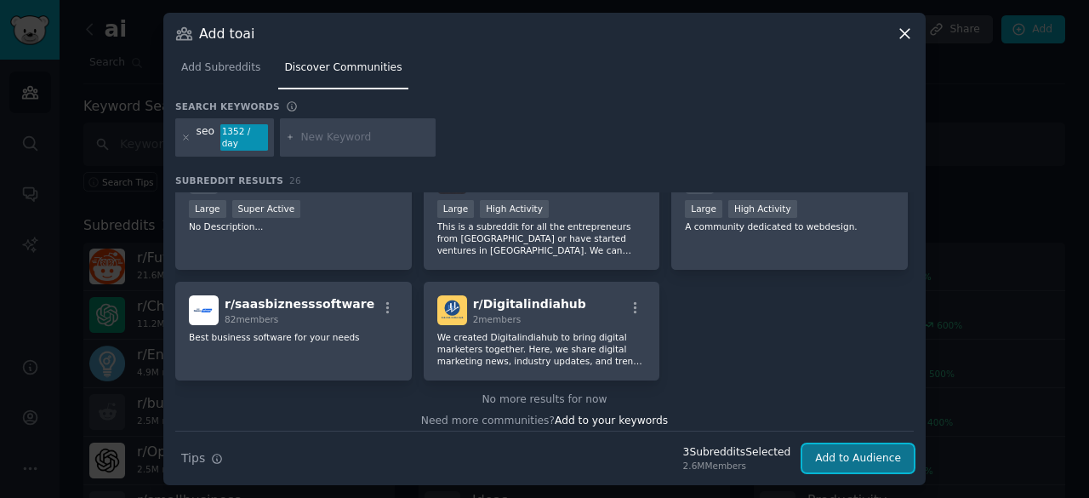
click at [849, 450] on button "Add to Audience" at bounding box center [857, 458] width 111 height 29
